Goal: Transaction & Acquisition: Purchase product/service

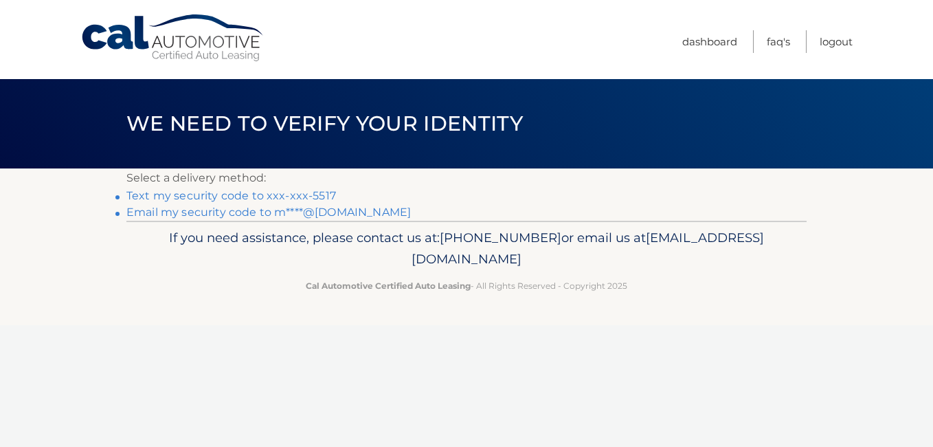
click at [216, 195] on link "Text my security code to xxx-xxx-5517" at bounding box center [231, 195] width 210 height 13
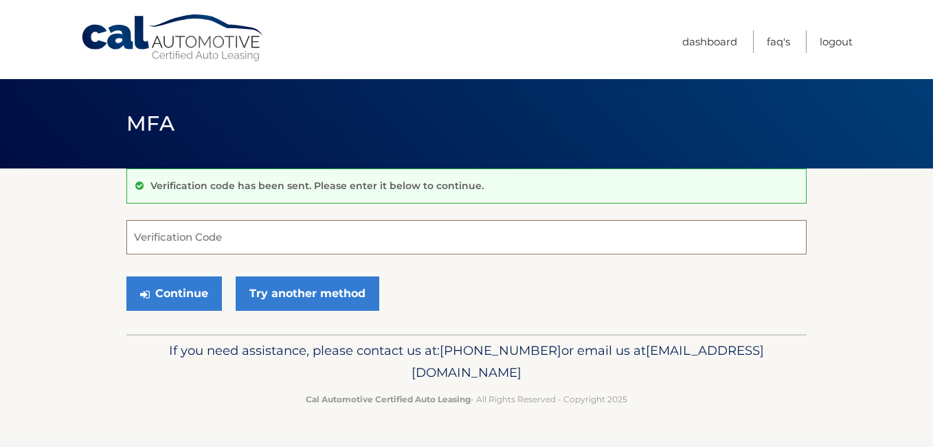
click at [236, 239] on input "Verification Code" at bounding box center [466, 237] width 681 height 34
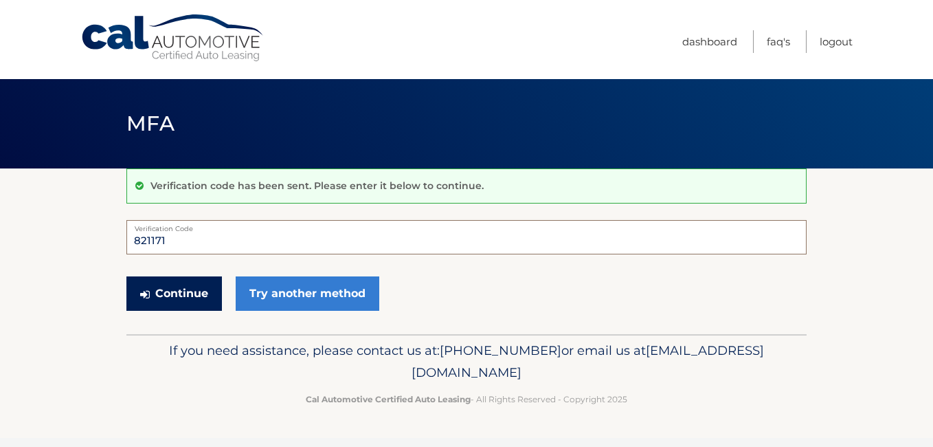
type input "821171"
click at [174, 291] on button "Continue" at bounding box center [174, 293] width 96 height 34
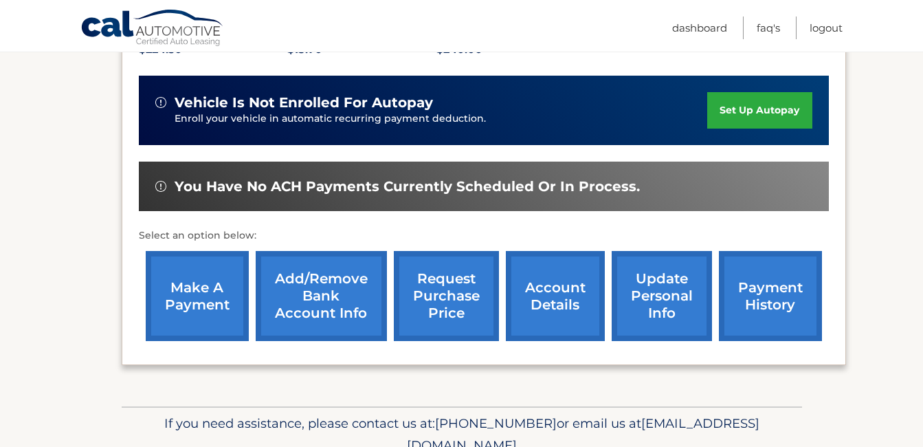
scroll to position [341, 0]
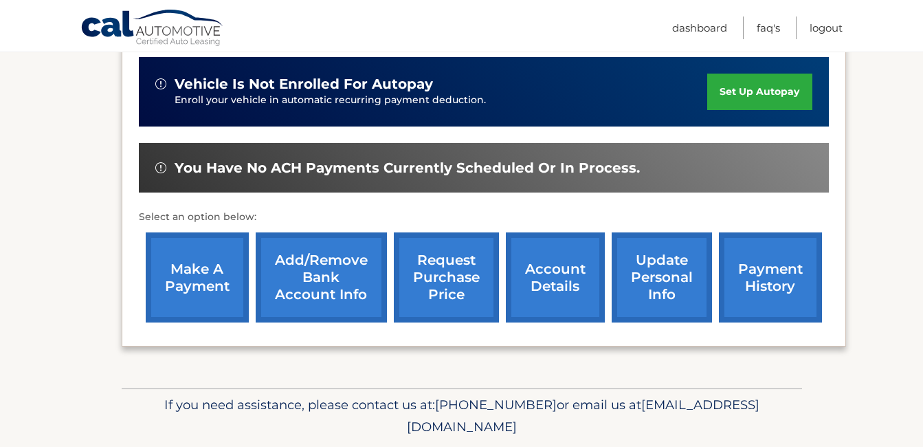
click at [192, 278] on link "make a payment" at bounding box center [197, 277] width 103 height 90
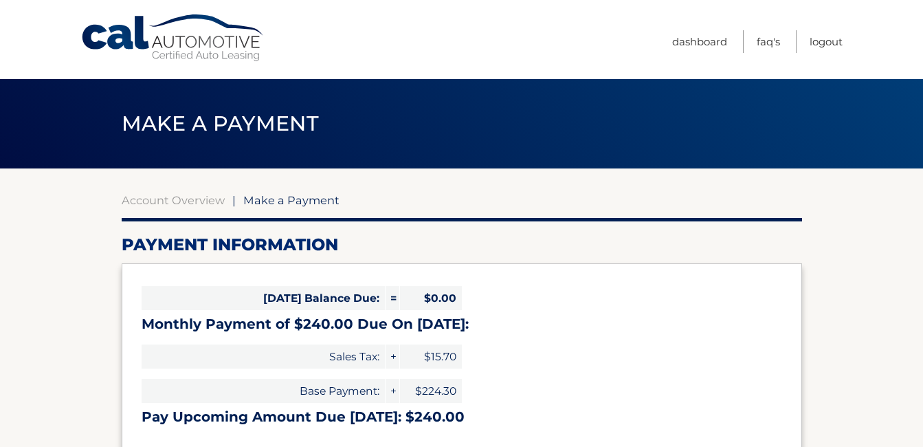
select select "NzVlZWFiZGUtZjIzMS00Njg4LTgyOWYtMjY4MDFmOGY1MTlj"
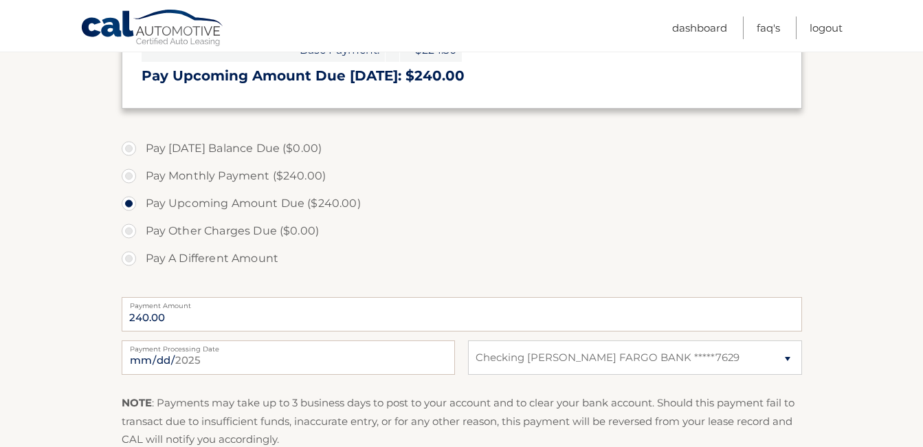
scroll to position [368, 0]
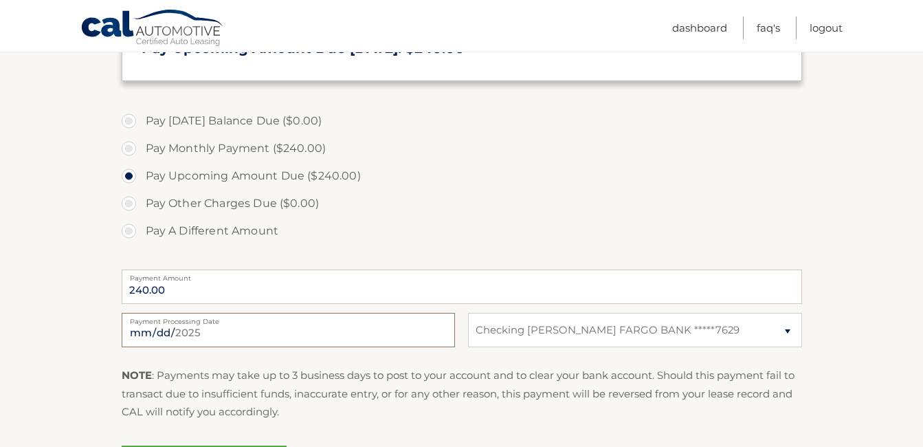
click at [241, 337] on input "2025-08-25" at bounding box center [288, 330] width 333 height 34
type input "2025-08-26"
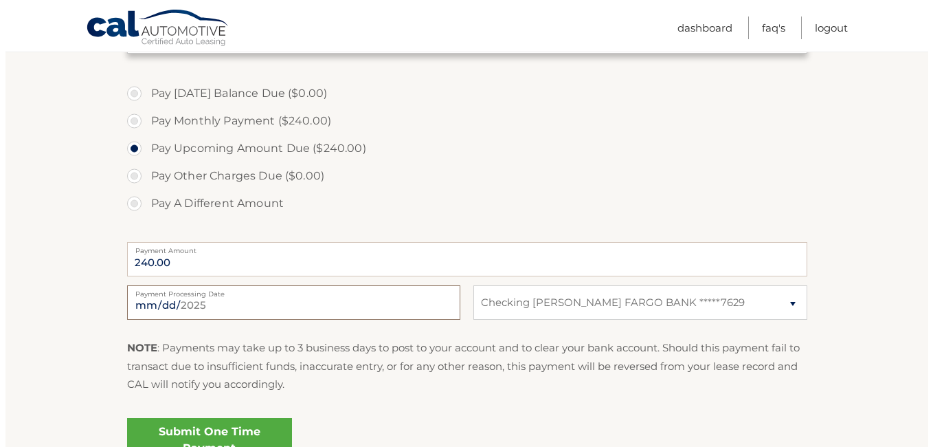
scroll to position [507, 0]
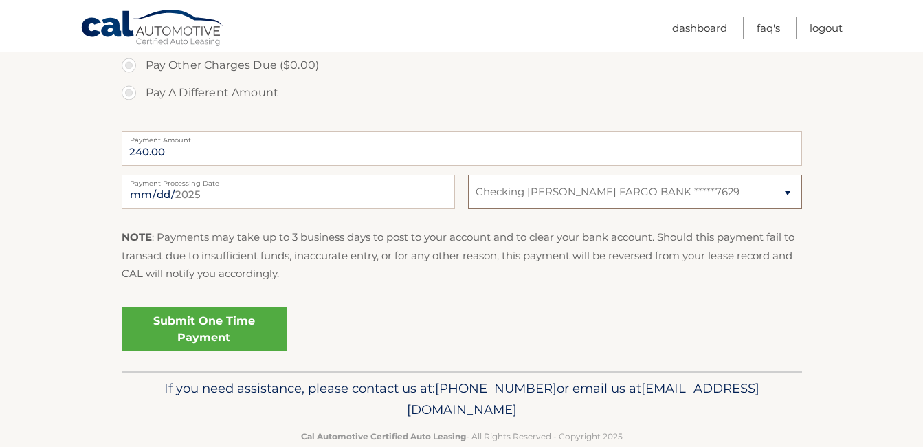
click at [790, 192] on select "Select Bank Account Checking WELLS FARGO BANK *****7629" at bounding box center [634, 192] width 333 height 34
click at [468, 175] on select "Select Bank Account Checking WELLS FARGO BANK *****7629" at bounding box center [634, 192] width 333 height 34
click at [195, 324] on link "Submit One Time Payment" at bounding box center [204, 329] width 165 height 44
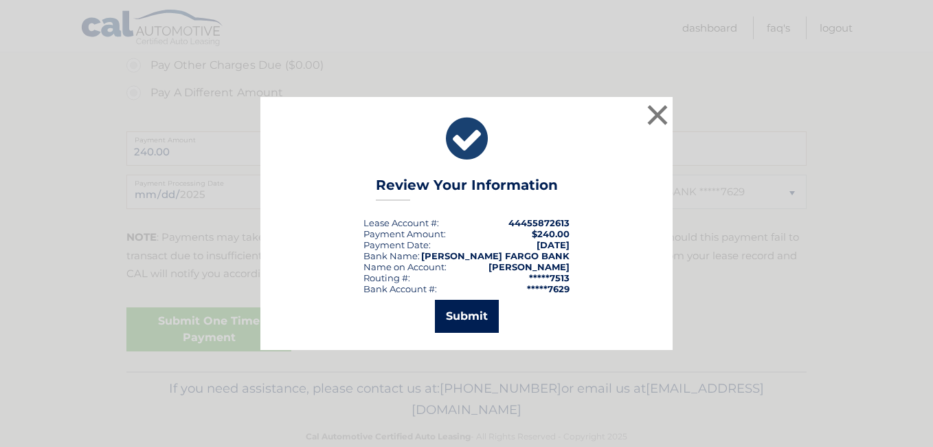
click at [463, 316] on button "Submit" at bounding box center [467, 316] width 64 height 33
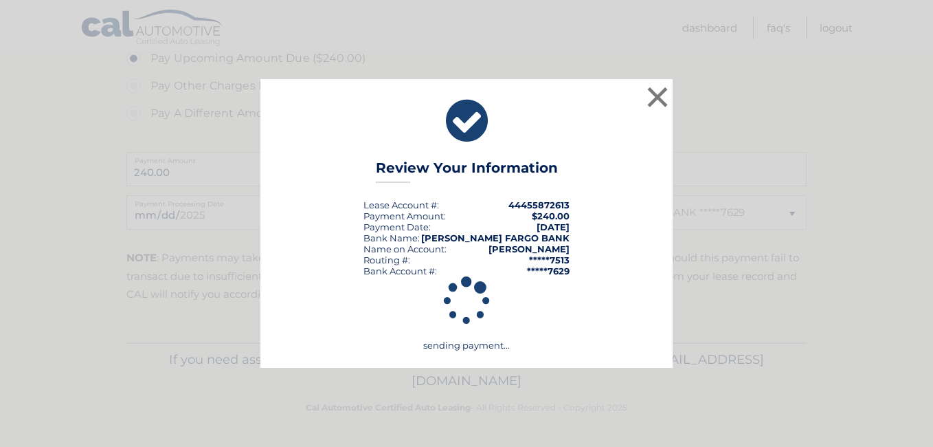
scroll to position [486, 0]
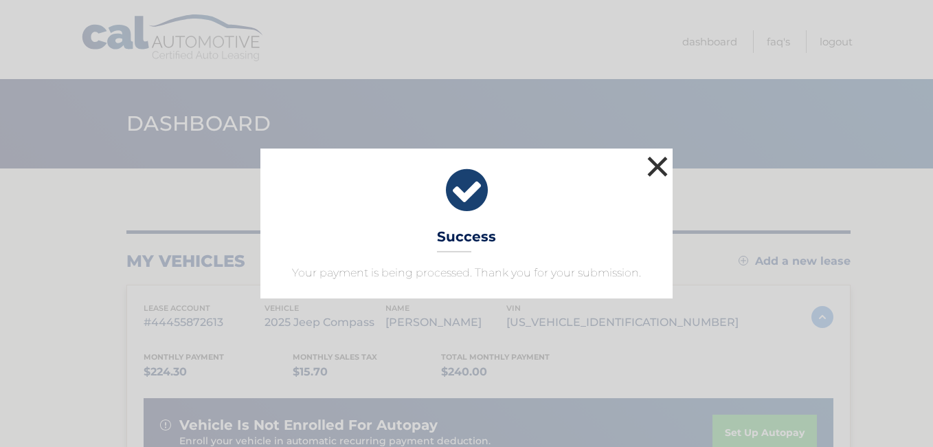
click at [652, 165] on button "×" at bounding box center [657, 166] width 27 height 27
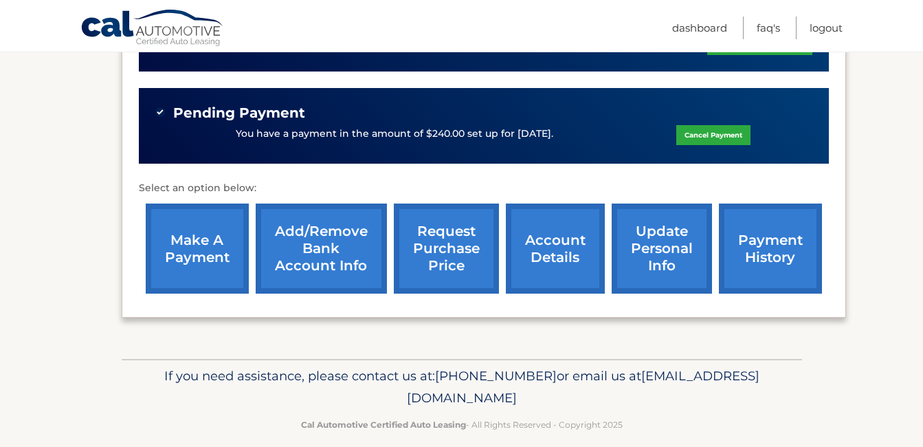
scroll to position [412, 0]
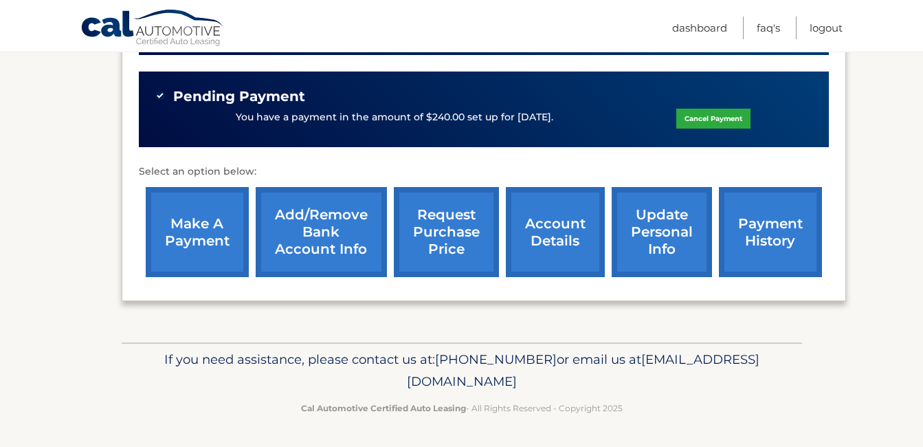
click at [760, 249] on link "payment history" at bounding box center [770, 232] width 103 height 90
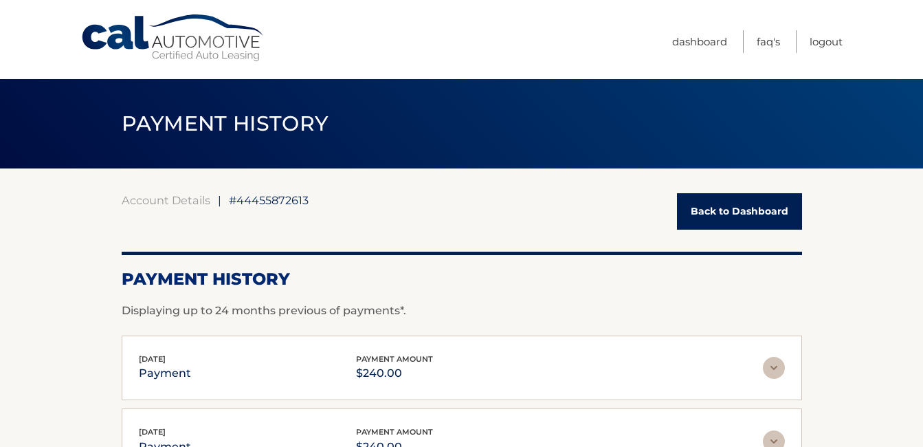
click at [752, 203] on link "Back to Dashboard" at bounding box center [739, 211] width 125 height 36
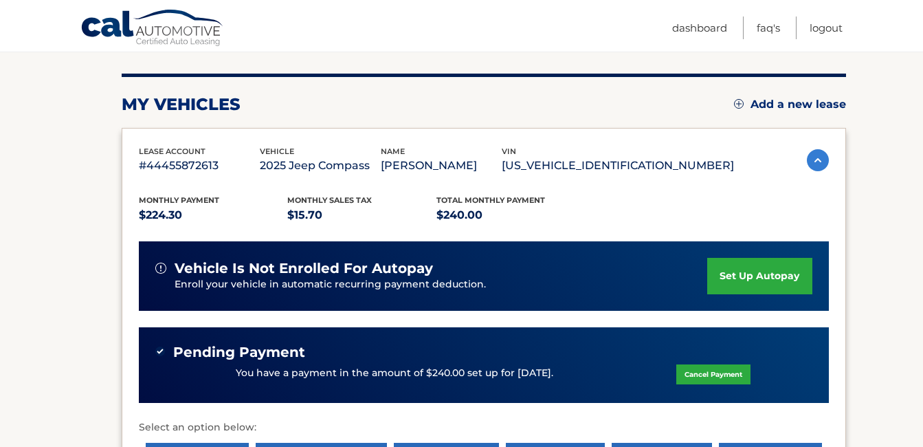
scroll to position [239, 0]
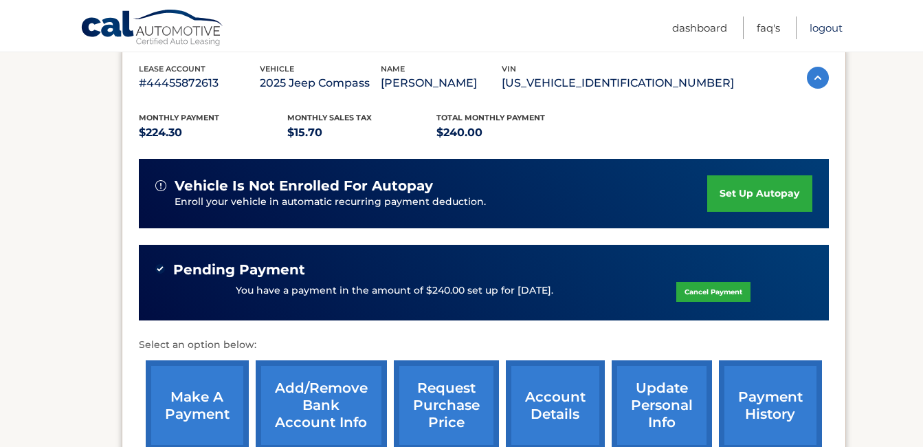
click at [822, 26] on link "Logout" at bounding box center [826, 27] width 33 height 23
